Goal: Ask a question

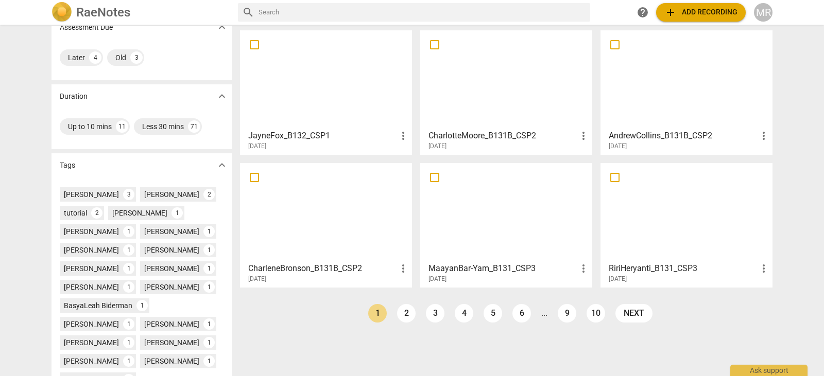
scroll to position [182, 0]
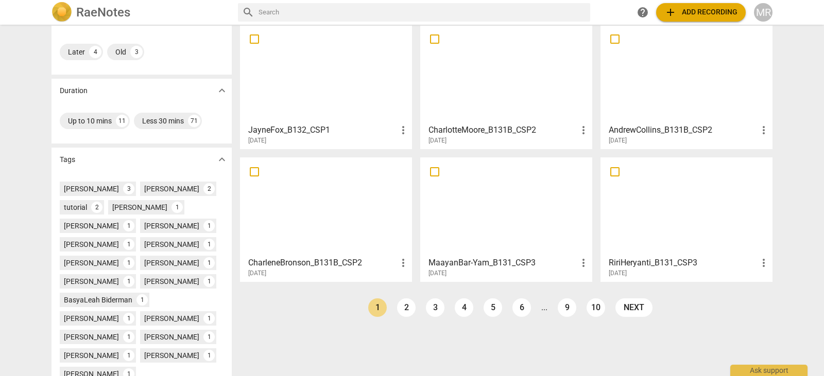
click at [689, 91] on div at bounding box center [686, 73] width 165 height 91
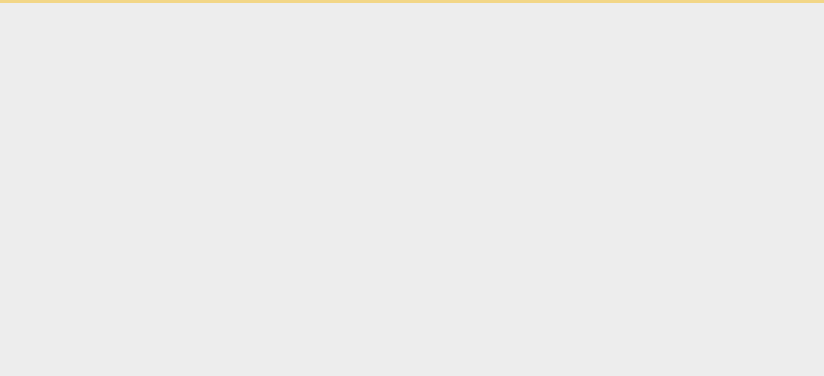
click at [689, 3] on html "Ask support" at bounding box center [412, 1] width 824 height 3
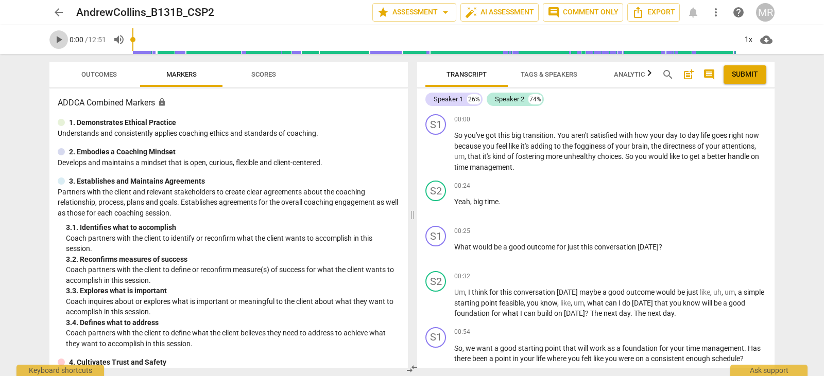
click at [58, 43] on span "play_arrow" at bounding box center [59, 39] width 12 height 12
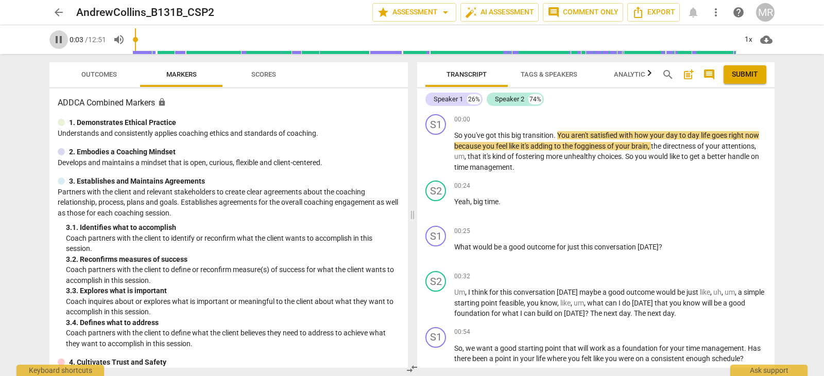
click at [58, 43] on span "pause" at bounding box center [59, 39] width 12 height 12
type input "3"
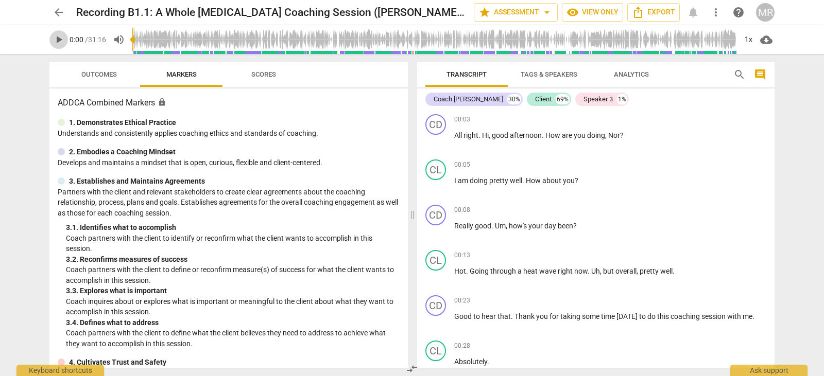
click at [63, 40] on span "play_arrow" at bounding box center [59, 39] width 12 height 12
click at [63, 40] on span "pause" at bounding box center [59, 39] width 12 height 12
